Goal: Task Accomplishment & Management: Manage account settings

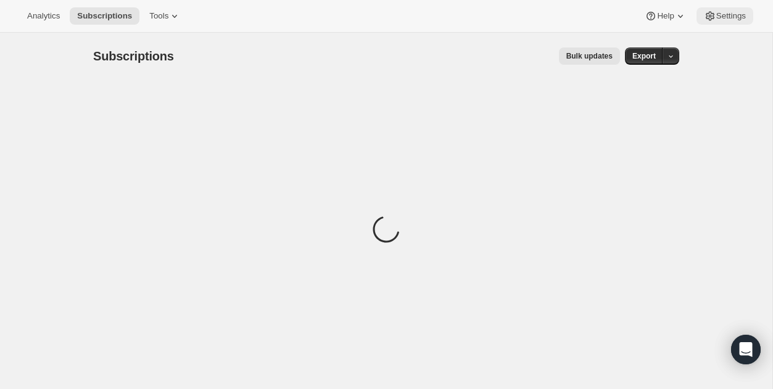
click at [708, 11] on icon at bounding box center [710, 16] width 12 height 12
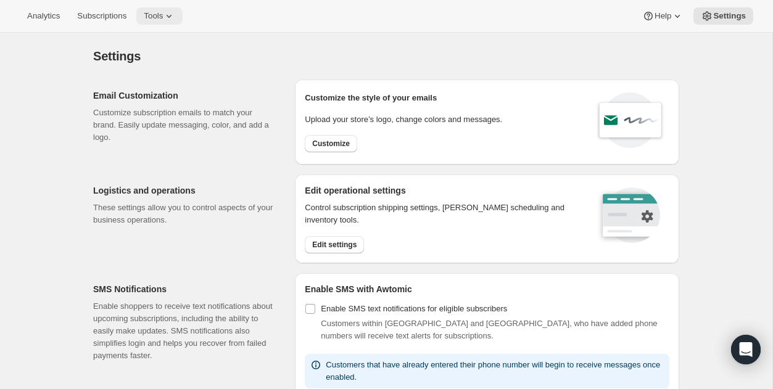
click at [163, 16] on span "Tools" at bounding box center [153, 16] width 19 height 10
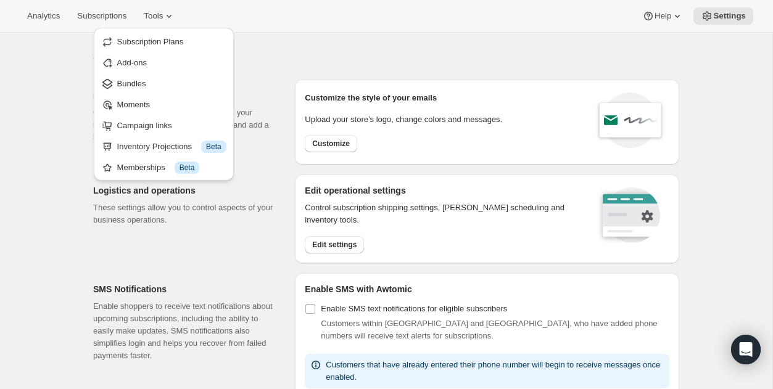
click at [250, 45] on div "Settings. This page is ready Settings" at bounding box center [386, 56] width 586 height 47
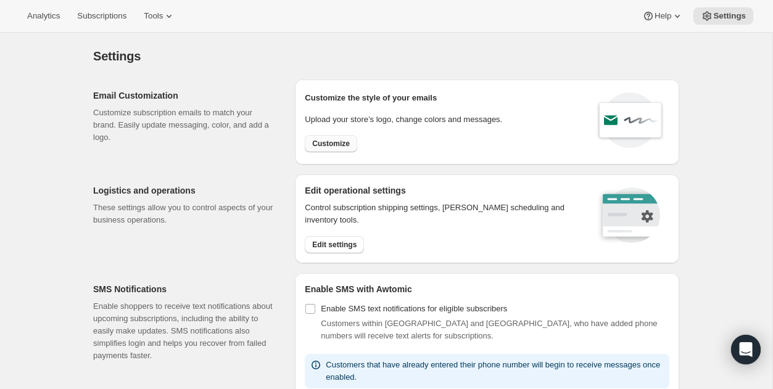
click at [318, 141] on span "Customize" at bounding box center [331, 144] width 38 height 10
select select "subscriptionMessage"
select select "5"
select select "15"
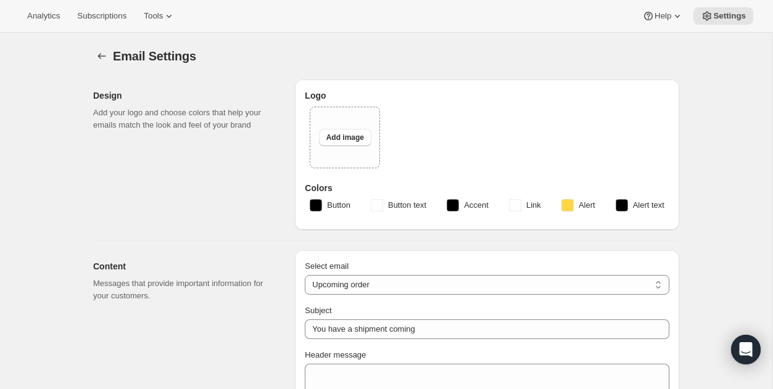
type input "2 Week Reminder: Prestige Wine Club Shipment"
type textarea "Lo ips dolo sita consec adi elitse doeius tempori ut Labor’e Dol, ma’al enimadm…"
select select "14"
type input "Craggy Range"
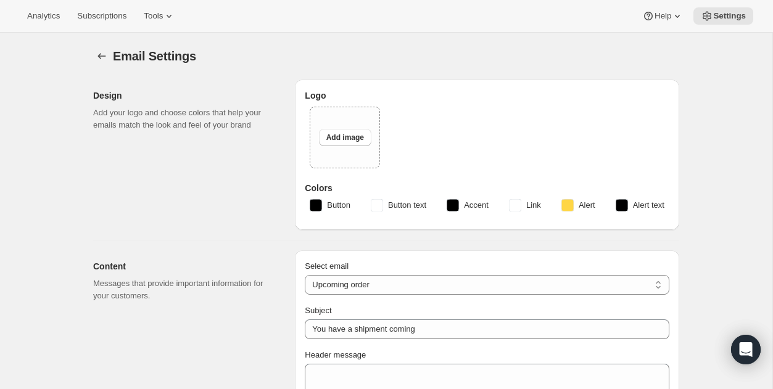
checkbox input "false"
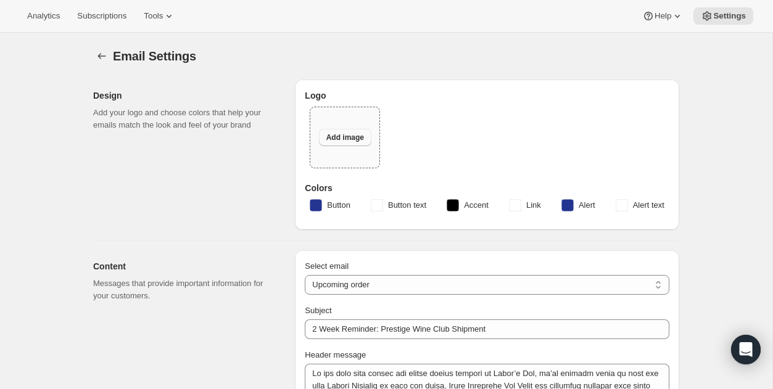
click at [333, 139] on span "Add image" at bounding box center [345, 138] width 38 height 10
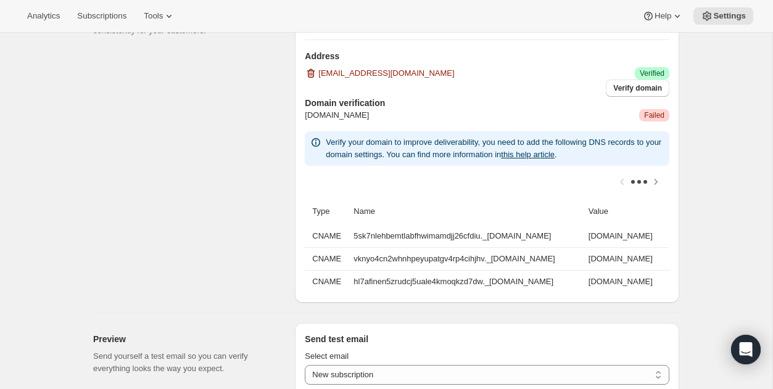
scroll to position [1016, 0]
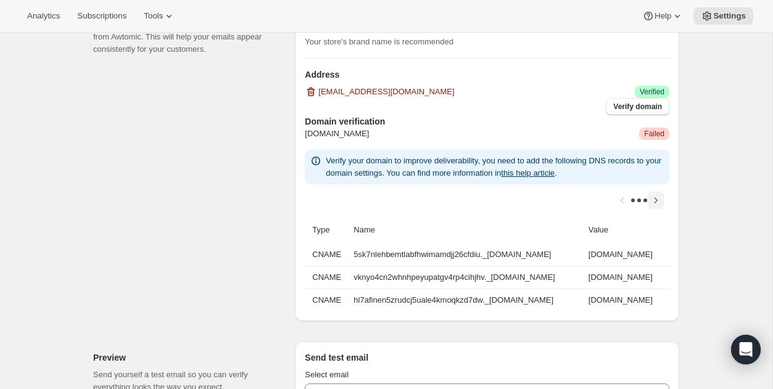
click at [661, 200] on icon "Scroll table right one column" at bounding box center [656, 200] width 12 height 12
click at [654, 137] on span "Failed" at bounding box center [654, 134] width 20 height 10
click at [621, 201] on icon "Scroll table left one column" at bounding box center [622, 200] width 12 height 12
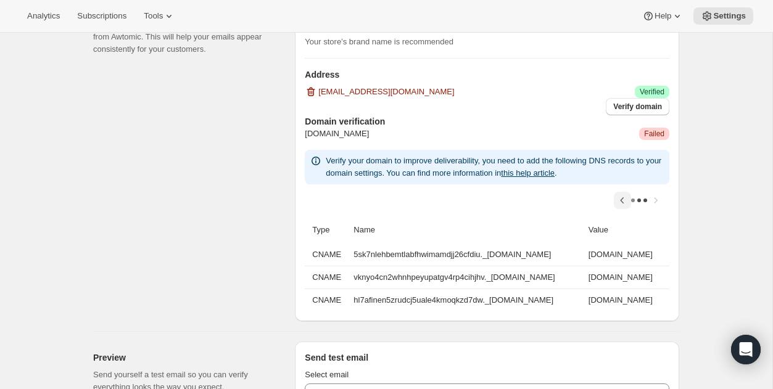
click at [621, 201] on icon "Scroll table left one column" at bounding box center [622, 200] width 12 height 12
click at [621, 201] on div at bounding box center [487, 200] width 365 height 32
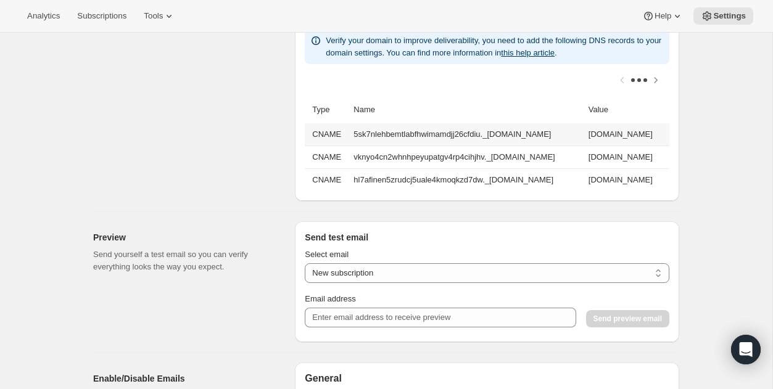
scroll to position [1139, 0]
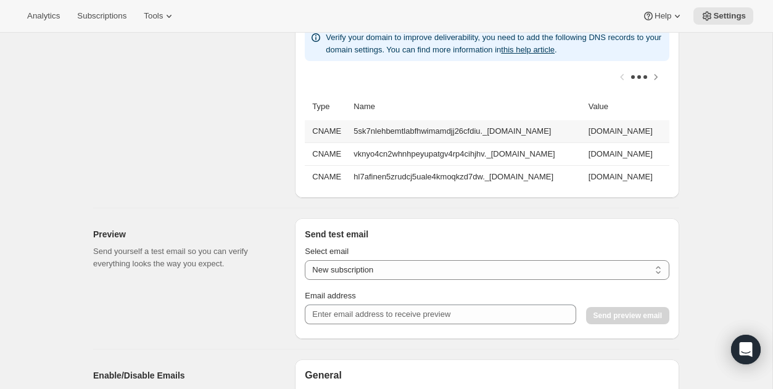
click at [366, 131] on td "5sk7nlehbemtlabfhwimamdjj26cfdiu._[DOMAIN_NAME]" at bounding box center [467, 131] width 234 height 22
copy td "5sk7nlehbemtlabfhwimamdjj26cfdiu._[DOMAIN_NAME]"
click at [490, 139] on td "5sk7nlehbemtlabfhwimamdjj26cfdiu._[DOMAIN_NAME]" at bounding box center [467, 131] width 234 height 22
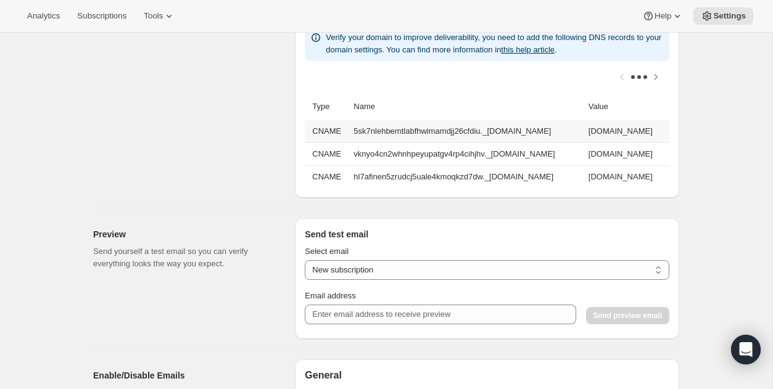
click at [490, 139] on td "5sk7nlehbemtlabfhwimamdjj26cfdiu._[DOMAIN_NAME]" at bounding box center [467, 131] width 234 height 22
copy td "5sk7nlehbemtlabfhwimamdjj26cfdiu._[DOMAIN_NAME]"
click at [622, 132] on td "[DOMAIN_NAME]" at bounding box center [627, 131] width 85 height 22
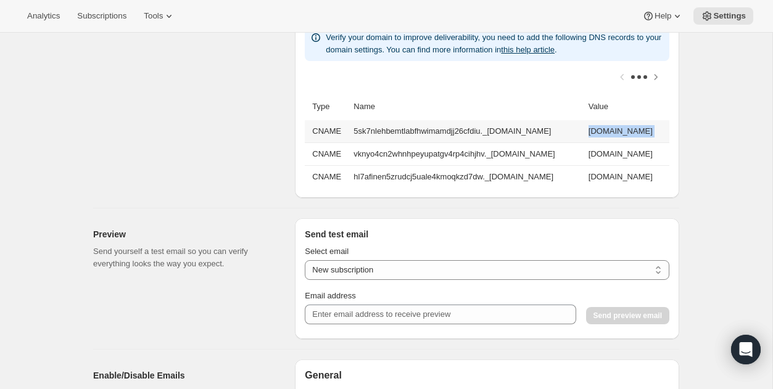
click at [622, 132] on td "[DOMAIN_NAME]" at bounding box center [627, 131] width 85 height 22
click at [655, 78] on icon "Scroll table right one column" at bounding box center [655, 77] width 3 height 6
click at [585, 135] on td "[DOMAIN_NAME]" at bounding box center [627, 131] width 85 height 22
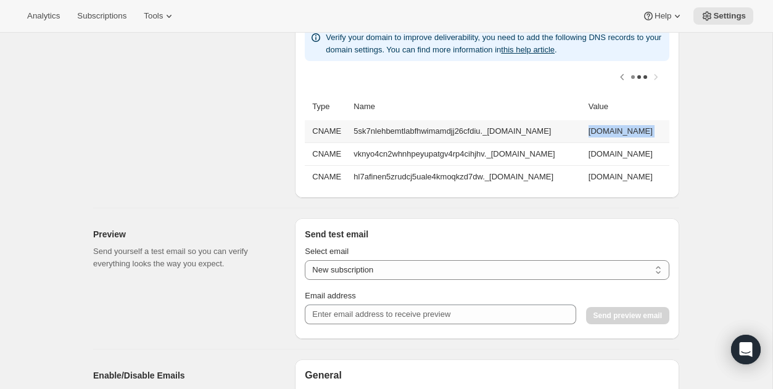
click at [585, 135] on td "[DOMAIN_NAME]" at bounding box center [627, 131] width 85 height 22
click at [392, 155] on td "vknyo4cn2whnhpeyupatgv4rp4cihjhv._[DOMAIN_NAME]" at bounding box center [467, 153] width 234 height 23
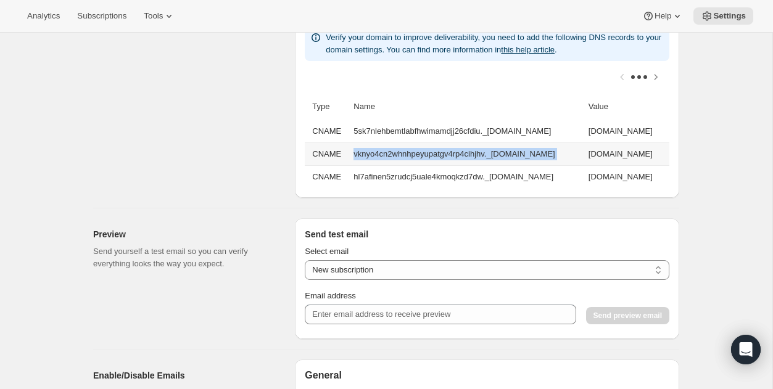
click at [392, 155] on td "vknyo4cn2whnhpeyupatgv4rp4cihjhv._[DOMAIN_NAME]" at bounding box center [467, 153] width 234 height 23
copy td "vknyo4cn2whnhpeyupatgv4rp4cihjhv._[DOMAIN_NAME]"
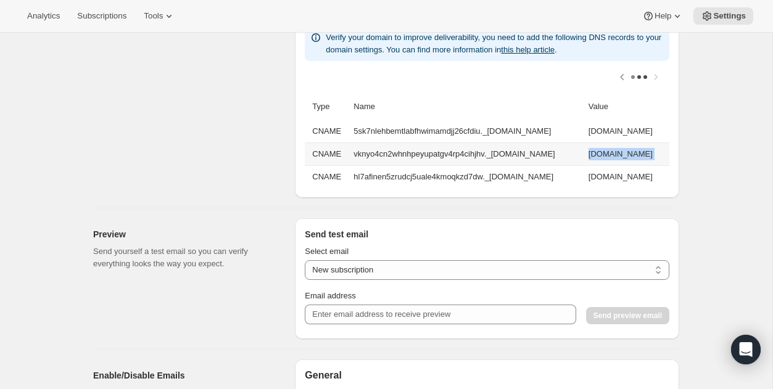
drag, startPoint x: 436, startPoint y: 153, endPoint x: 661, endPoint y: 154, distance: 225.2
click at [661, 154] on td "[DOMAIN_NAME]" at bounding box center [627, 153] width 85 height 23
copy td "[DOMAIN_NAME]"
click at [382, 174] on td "hl7afinen5zrudcj5uale4kmoqkzd7dw._[DOMAIN_NAME]" at bounding box center [467, 176] width 234 height 23
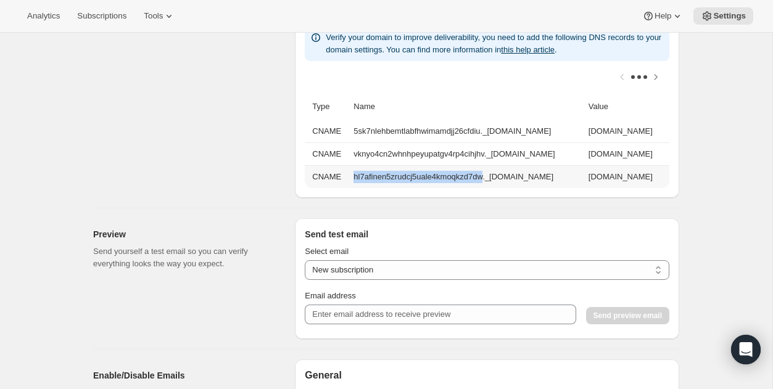
click at [382, 174] on td "hl7afinen5zrudcj5uale4kmoqkzd7dw._[DOMAIN_NAME]" at bounding box center [467, 176] width 234 height 23
copy td "hl7afinen5zrudcj5uale4kmoqkzd7dw._[DOMAIN_NAME]"
click at [585, 175] on td "[DOMAIN_NAME]" at bounding box center [627, 176] width 85 height 23
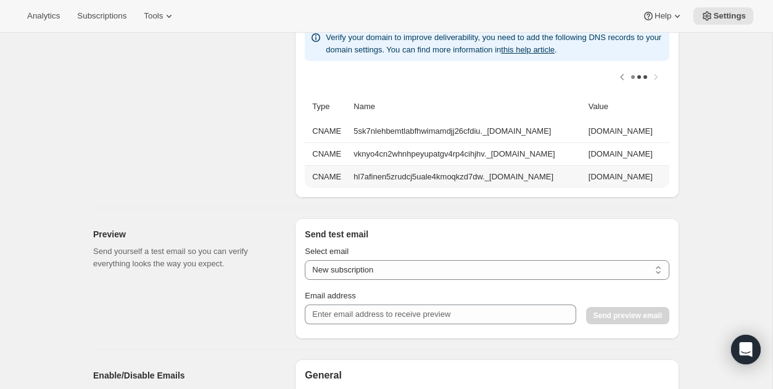
click at [585, 175] on td "[DOMAIN_NAME]" at bounding box center [627, 176] width 85 height 23
copy td "[DOMAIN_NAME]"
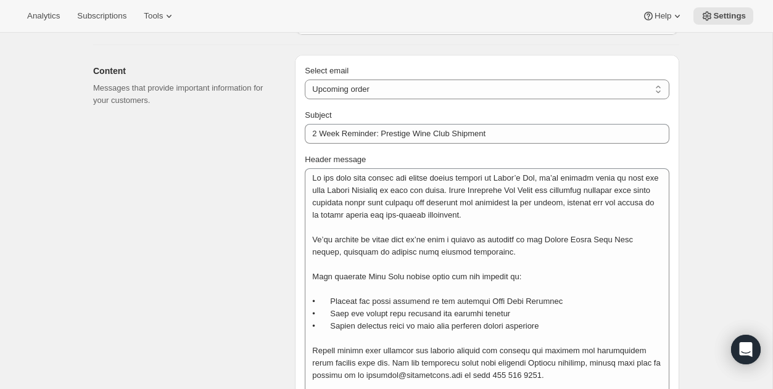
scroll to position [0, 0]
